Goal: Transaction & Acquisition: Purchase product/service

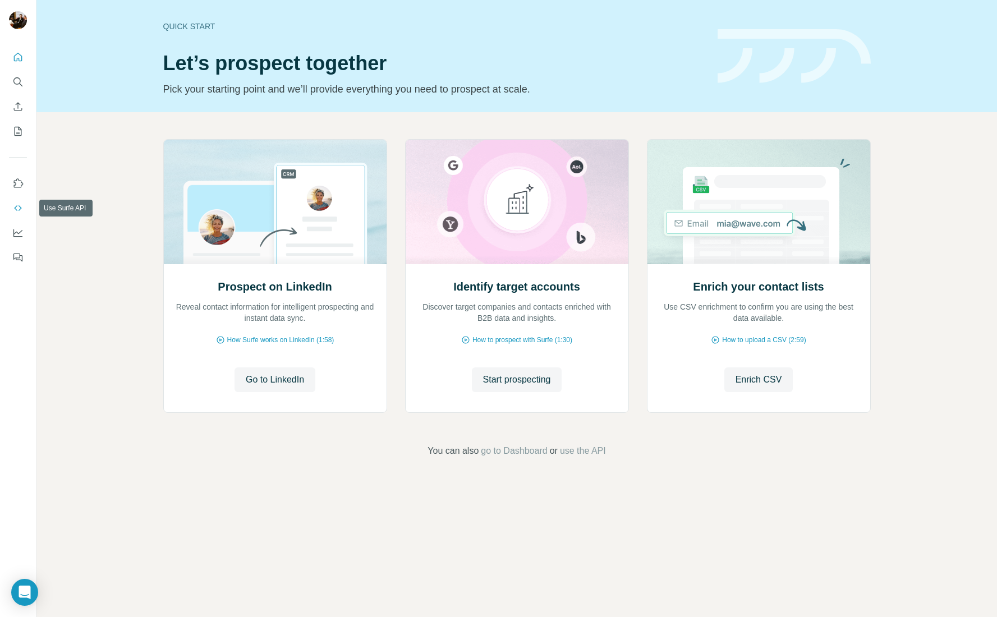
click at [25, 208] on button "Use Surfe API" at bounding box center [18, 208] width 18 height 20
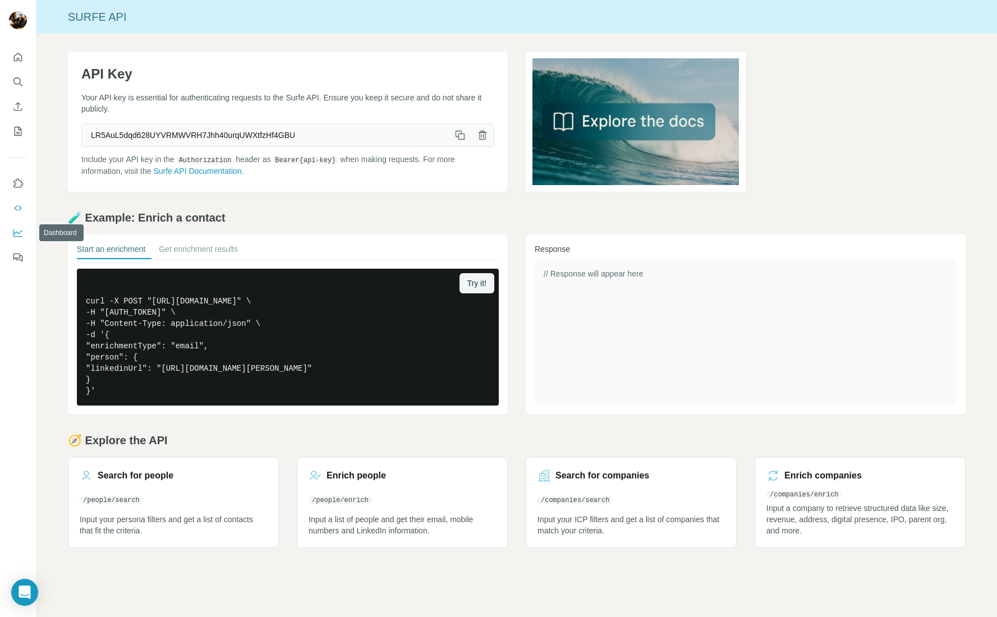
click at [24, 232] on button "Dashboard" at bounding box center [18, 233] width 18 height 20
click at [24, 133] on button "My lists" at bounding box center [18, 131] width 18 height 20
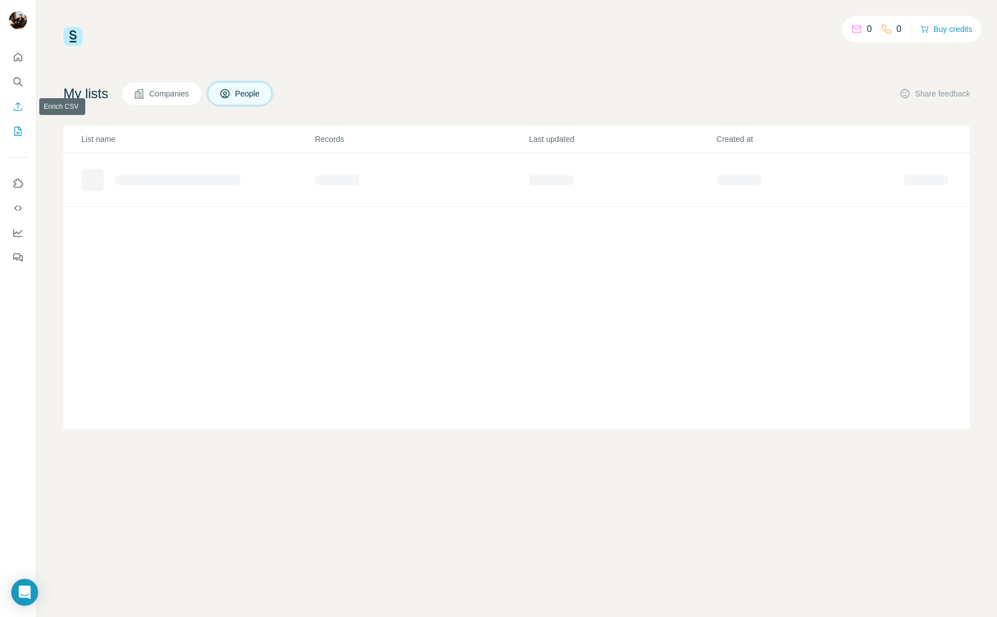
click at [17, 107] on icon "Enrich CSV" at bounding box center [18, 106] width 8 height 8
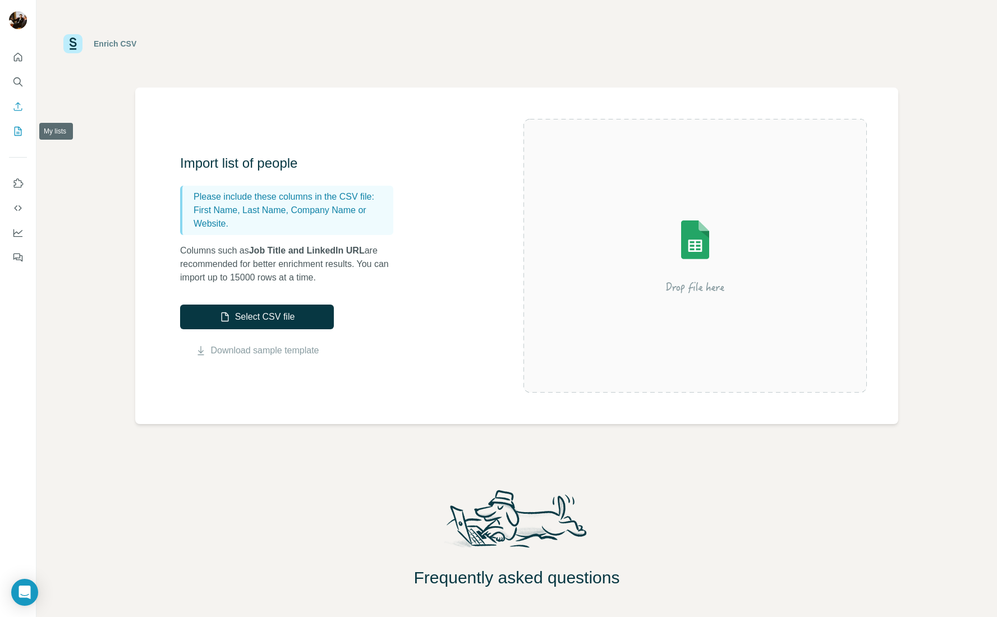
click at [15, 130] on icon "My lists" at bounding box center [17, 131] width 11 height 11
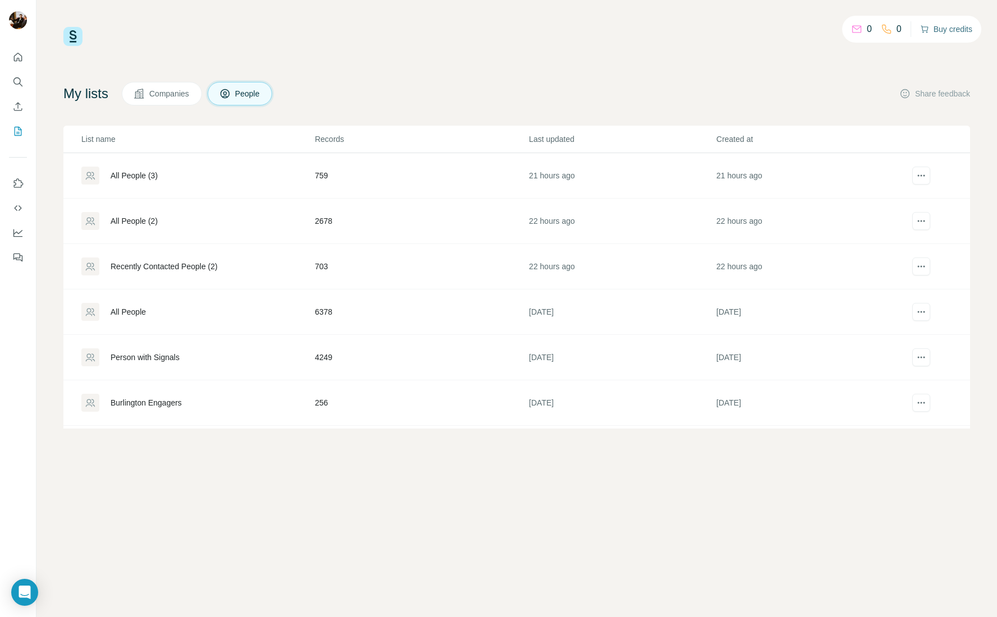
click at [945, 27] on button "Buy credits" at bounding box center [946, 29] width 52 height 16
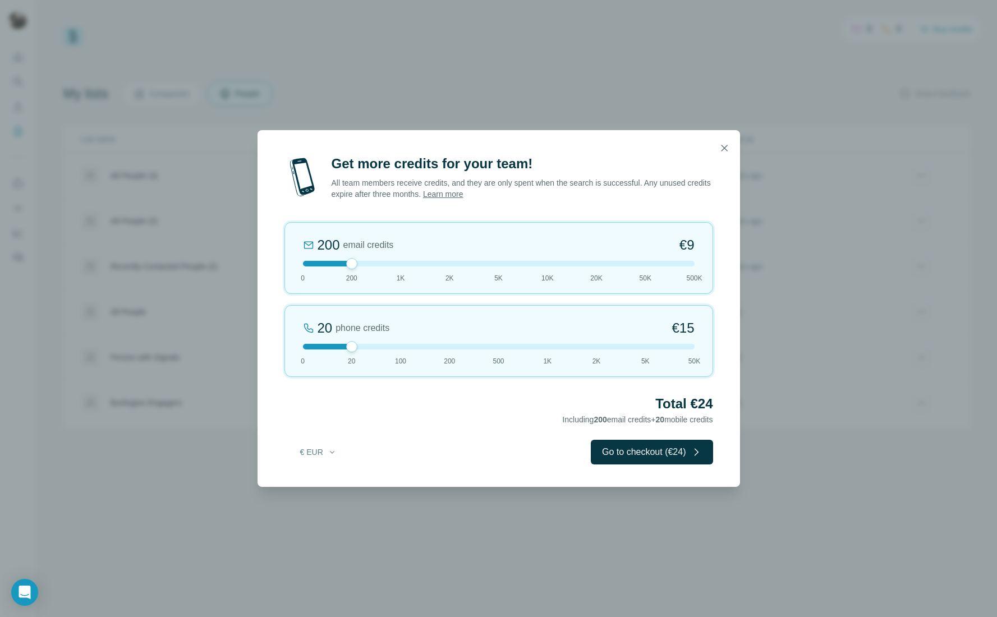
click at [451, 267] on div "200 email credits €9 0 200 1K 2K 5K 10K 20K 50K 500K" at bounding box center [499, 258] width 429 height 72
click at [509, 268] on div "2K email credits 5% Discount €80 0 200 1K 2K 5K 10K 20K 50K 500K" at bounding box center [499, 258] width 429 height 72
click at [558, 267] on div "5K email credits 8% Discount €194 0 200 1K 2K 5K 10K 20K 50K 500K" at bounding box center [499, 258] width 429 height 72
click at [647, 266] on div at bounding box center [499, 264] width 392 height 6
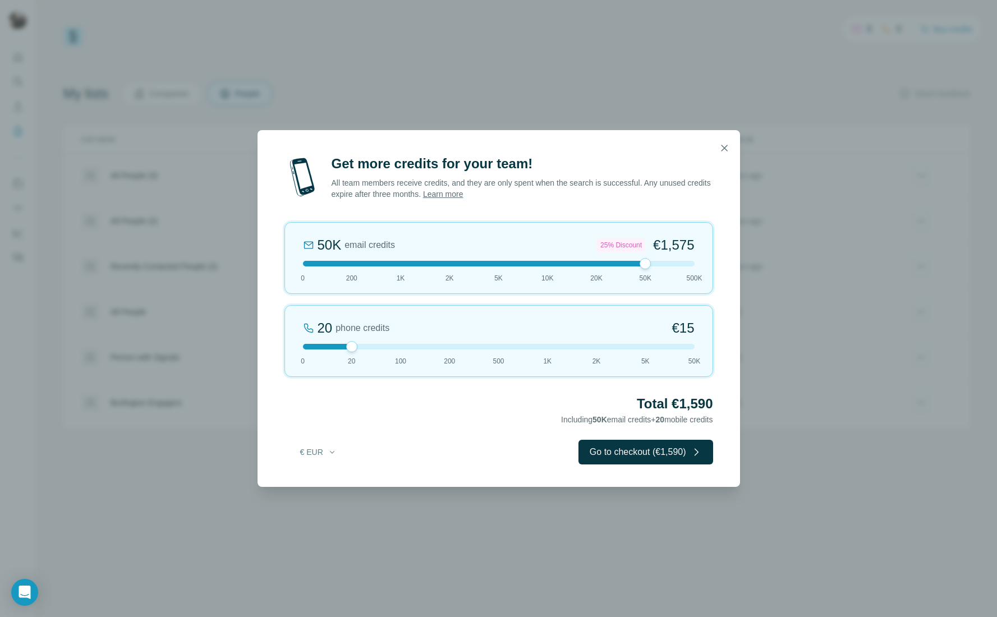
click at [599, 265] on div at bounding box center [499, 264] width 392 height 6
click at [536, 265] on div at bounding box center [499, 264] width 392 height 6
click at [640, 454] on button "Go to checkout (€385)" at bounding box center [649, 452] width 127 height 25
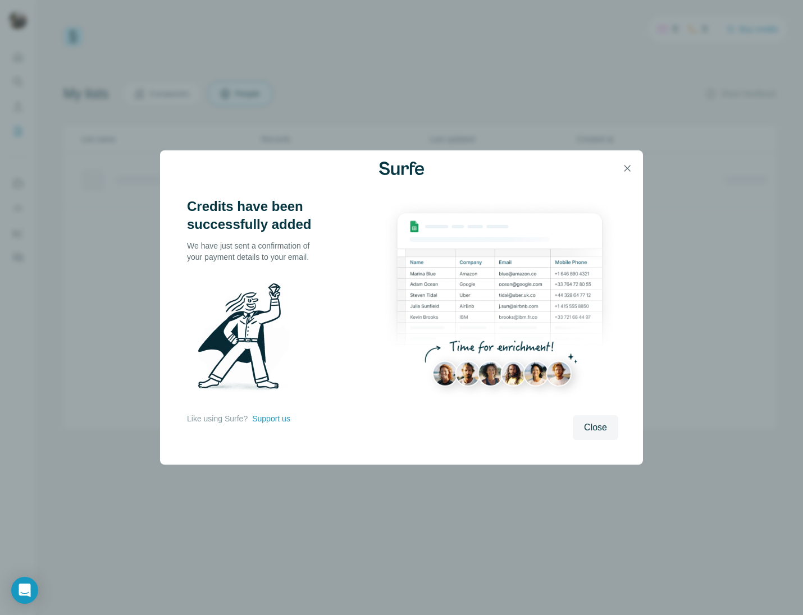
click at [624, 165] on icon "button" at bounding box center [626, 168] width 11 height 11
